Goal: Navigation & Orientation: Find specific page/section

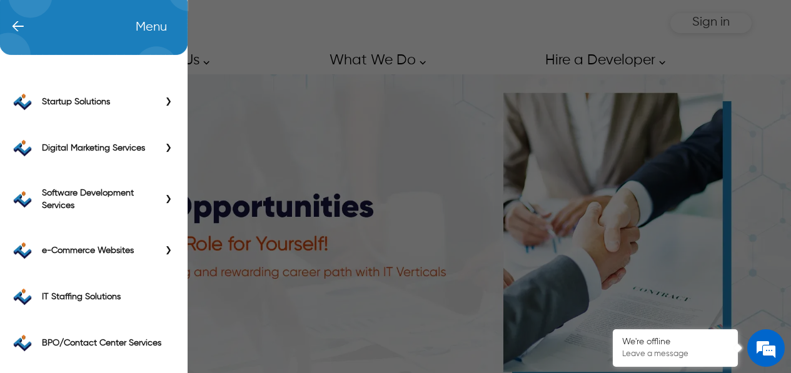
click at [39, 19] on div "← Menu Startup Solutions Software Development Digital Marketing Services IT Sta…" at bounding box center [395, 23] width 712 height 46
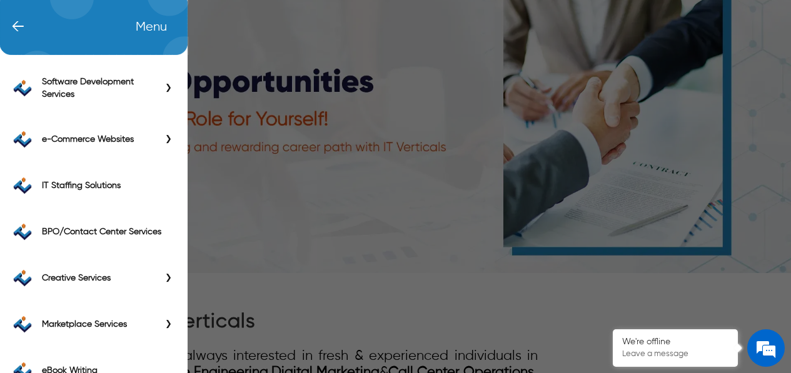
scroll to position [108, 0]
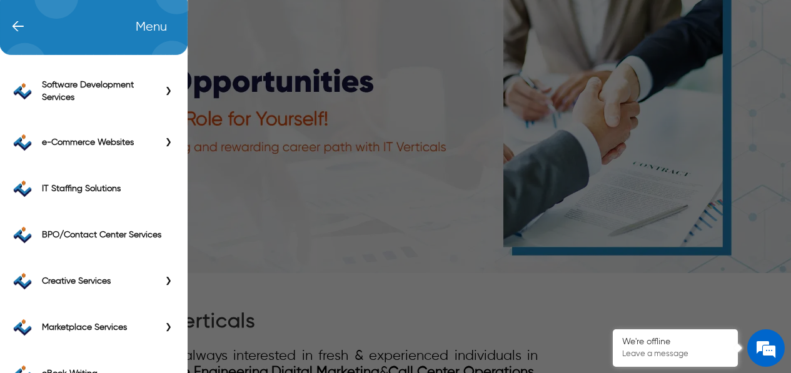
click at [132, 236] on label "BPO/Contact Center Services" at bounding box center [108, 235] width 133 height 13
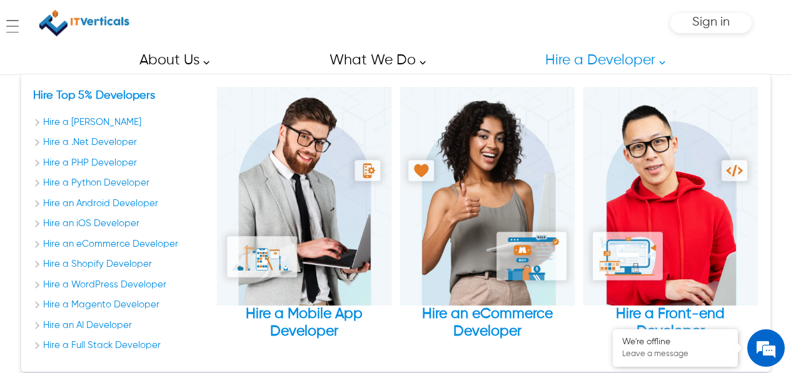
click at [582, 60] on link "Hire a Developer" at bounding box center [601, 60] width 141 height 28
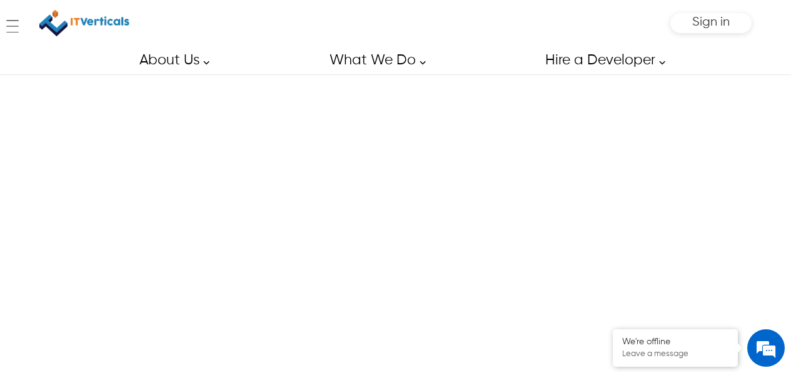
click at [650, 61] on link "Hire a Developer" at bounding box center [601, 60] width 141 height 28
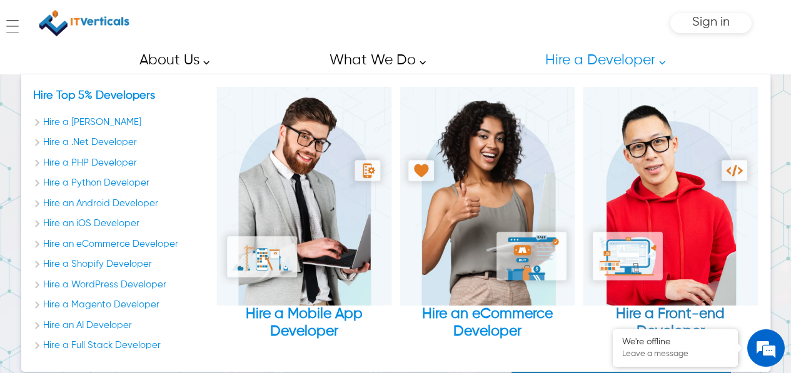
click at [663, 259] on img "Hire a Front-end Developer" at bounding box center [670, 196] width 175 height 219
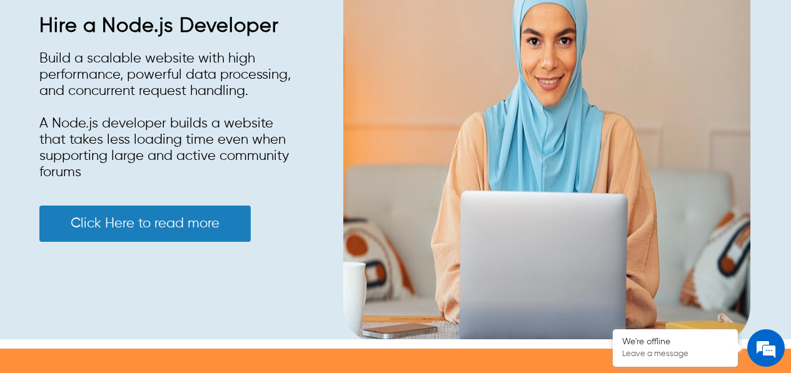
scroll to position [1751, 0]
